Goal: Information Seeking & Learning: Learn about a topic

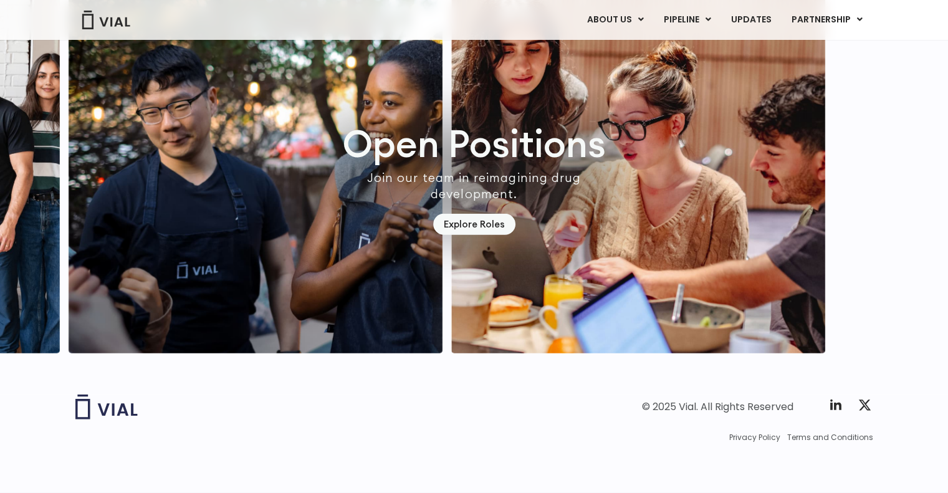
scroll to position [3607, 0]
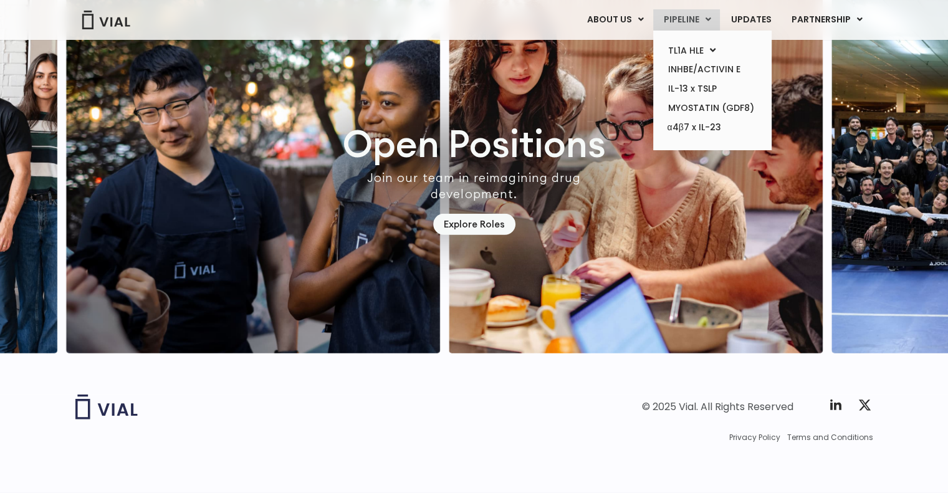
click at [688, 13] on link "PIPELINE" at bounding box center [686, 19] width 67 height 21
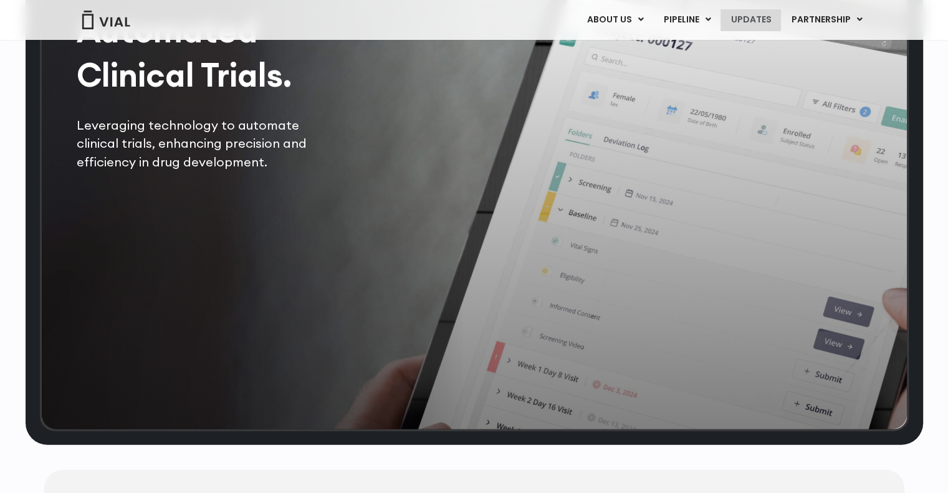
scroll to position [2657, 0]
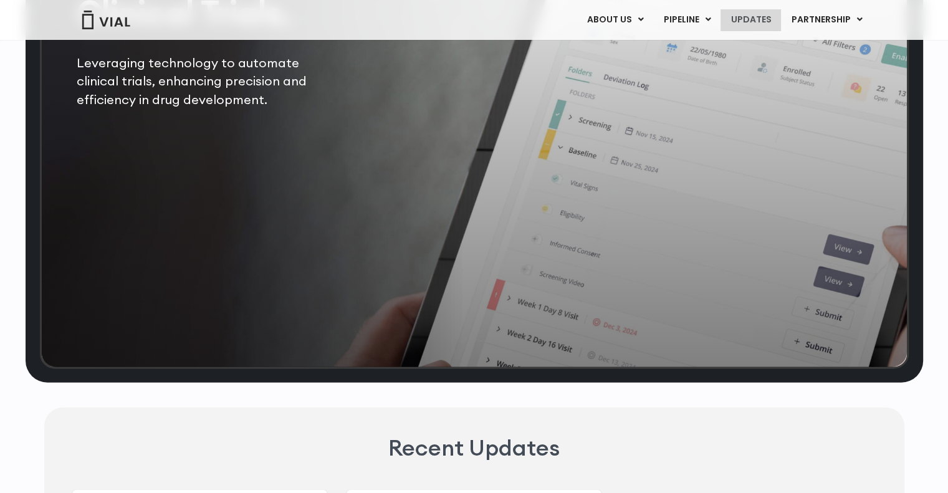
click at [768, 19] on link "UPDATES" at bounding box center [751, 19] width 60 height 21
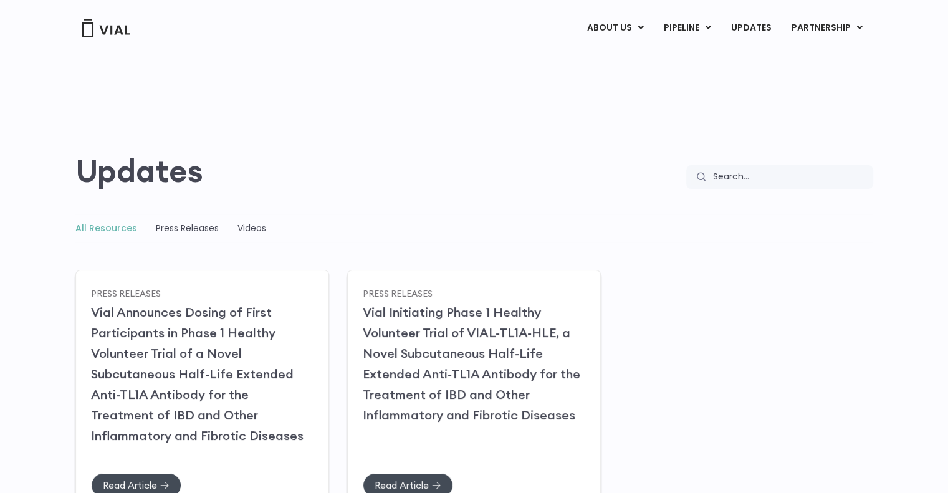
click at [190, 236] on div "All Resources Press Releases Videos" at bounding box center [474, 228] width 798 height 29
click at [189, 225] on link "Press Releases" at bounding box center [187, 228] width 63 height 12
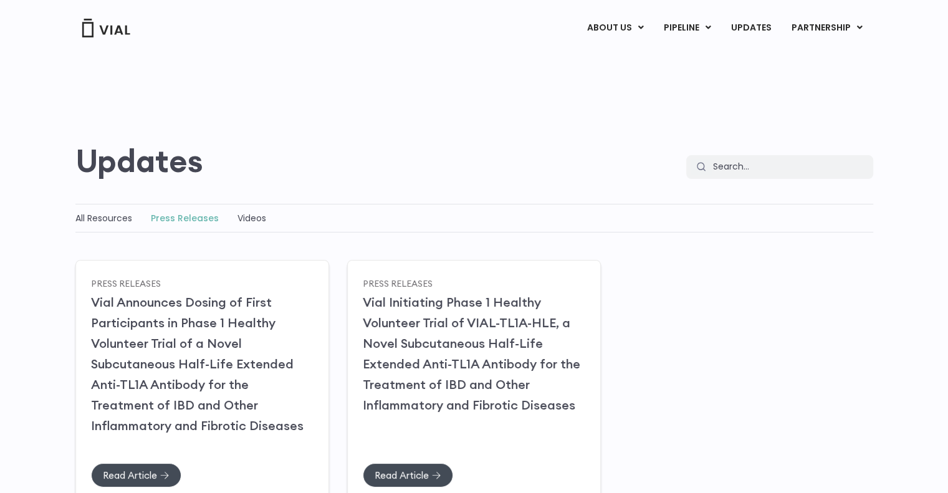
click at [267, 204] on div "All Resources Press Releases Videos" at bounding box center [474, 218] width 798 height 29
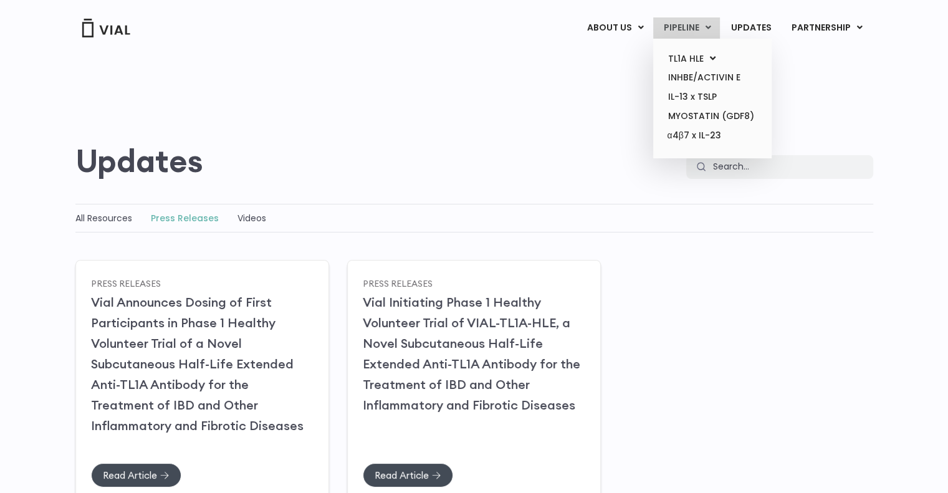
click at [677, 25] on link "PIPELINE" at bounding box center [686, 27] width 67 height 21
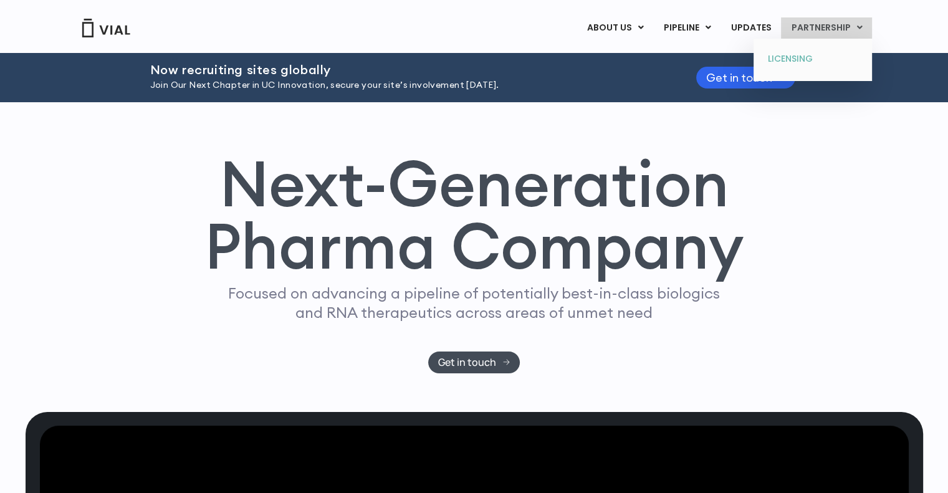
click at [788, 64] on link "LICENSING" at bounding box center [812, 59] width 109 height 20
